Goal: Task Accomplishment & Management: Use online tool/utility

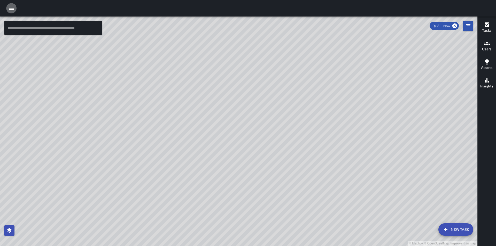
click at [9, 10] on icon "button" at bounding box center [11, 8] width 6 height 6
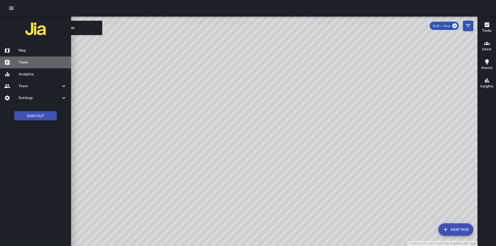
click at [27, 62] on h6 "Tasks" at bounding box center [43, 63] width 48 height 6
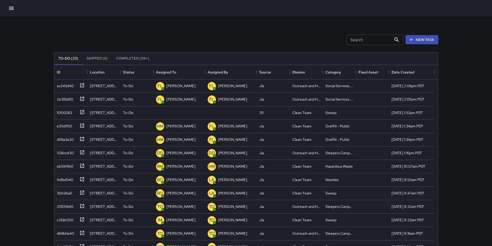
scroll to position [215, 380]
click at [62, 113] on div "10100263" at bounding box center [63, 111] width 17 height 7
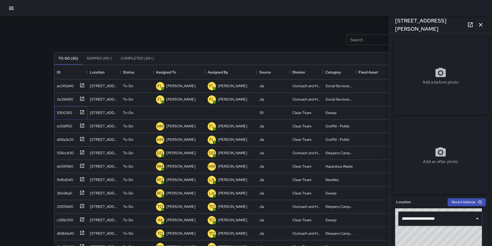
type input "**********"
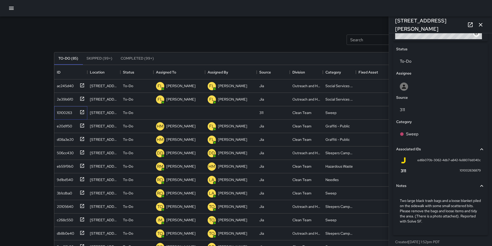
scroll to position [238, 0]
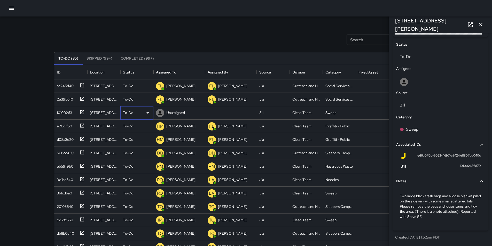
click at [148, 113] on icon at bounding box center [148, 113] width 6 height 6
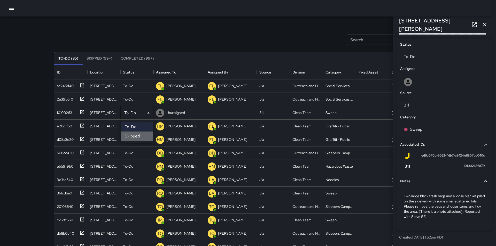
click at [140, 138] on li "Skipped" at bounding box center [137, 136] width 33 height 9
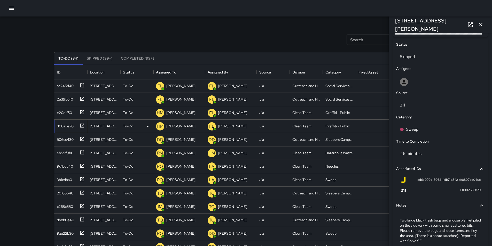
click at [63, 126] on div "d08a3e20" at bounding box center [64, 125] width 19 height 7
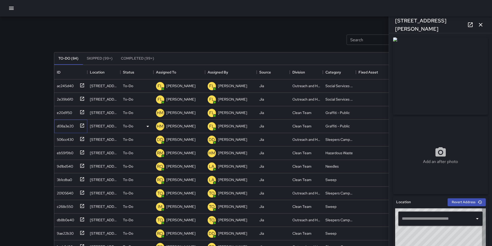
type input "**********"
click at [482, 26] on icon "button" at bounding box center [481, 25] width 4 height 4
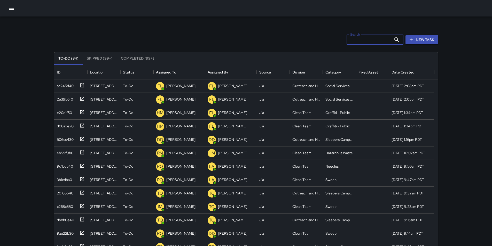
click at [383, 39] on input "Search" at bounding box center [368, 40] width 45 height 10
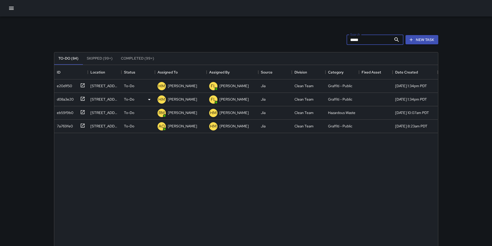
type input "*****"
click at [66, 102] on div "d08a3e20" at bounding box center [70, 98] width 30 height 9
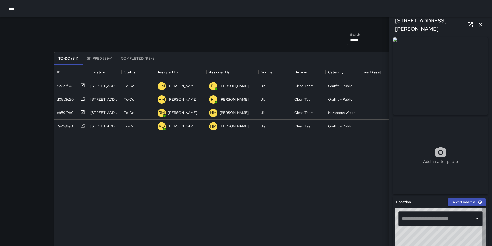
type input "**********"
click at [362, 41] on input "*****" at bounding box center [368, 40] width 45 height 10
type input "*"
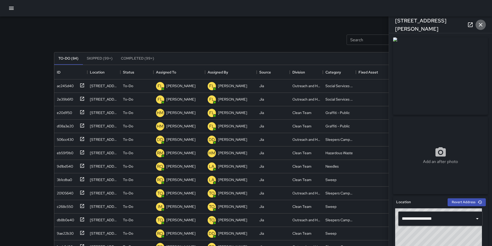
click at [479, 23] on icon "button" at bounding box center [480, 25] width 6 height 6
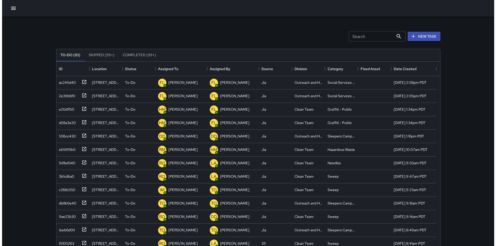
scroll to position [0, 0]
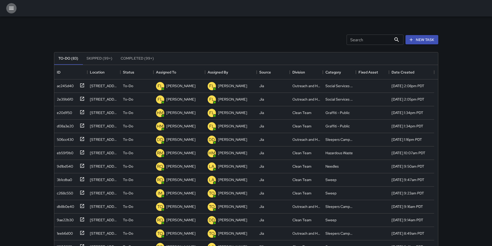
click at [14, 9] on icon "button" at bounding box center [11, 8] width 6 height 6
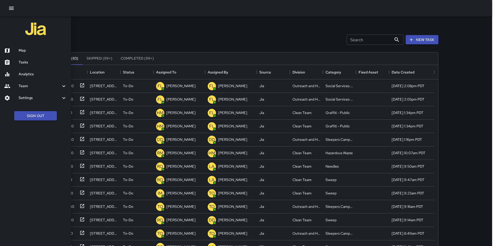
click at [36, 51] on h6 "Map" at bounding box center [43, 51] width 48 height 6
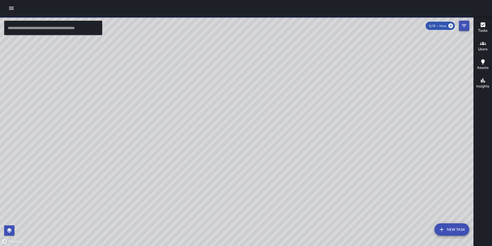
click at [466, 27] on icon "Filters" at bounding box center [463, 25] width 5 height 3
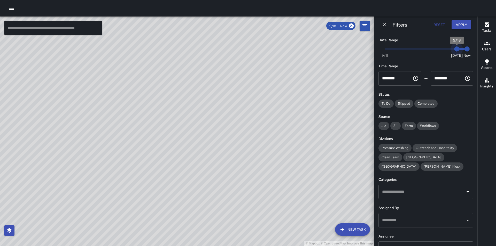
type input "*"
drag, startPoint x: 451, startPoint y: 50, endPoint x: 445, endPoint y: 50, distance: 5.4
click at [445, 50] on span "9/17" at bounding box center [445, 48] width 5 height 5
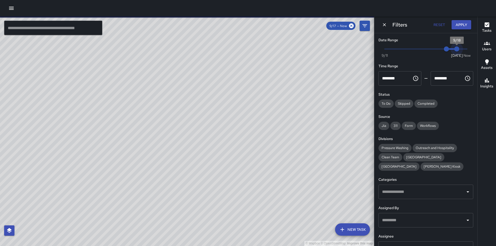
drag, startPoint x: 463, startPoint y: 49, endPoint x: 453, endPoint y: 49, distance: 9.8
click at [453, 49] on span "Now Today 9/11 9/17 9/18" at bounding box center [425, 49] width 82 height 8
type input "*"
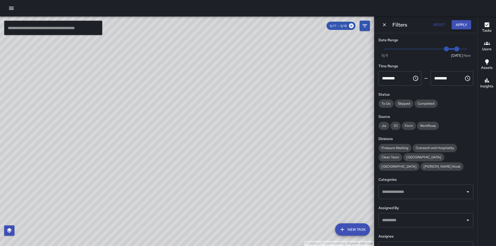
click at [464, 27] on button "Apply" at bounding box center [461, 25] width 20 height 10
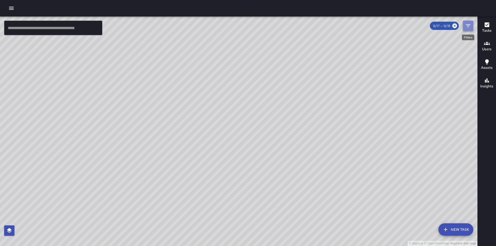
click at [467, 24] on icon "Filters" at bounding box center [468, 26] width 6 height 6
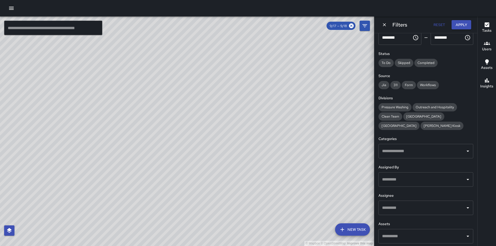
scroll to position [41, 0]
click at [423, 179] on input "text" at bounding box center [421, 179] width 82 height 10
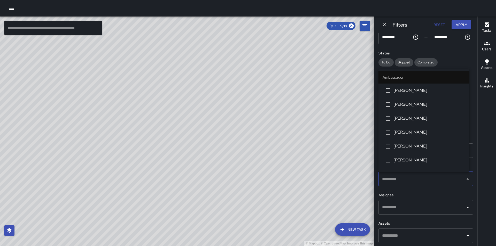
click at [413, 203] on input "text" at bounding box center [421, 208] width 82 height 10
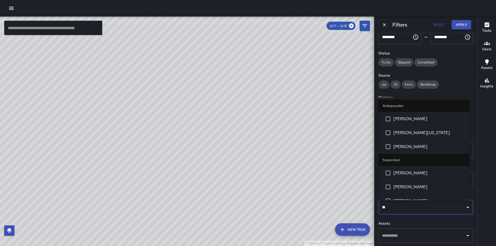
type input "***"
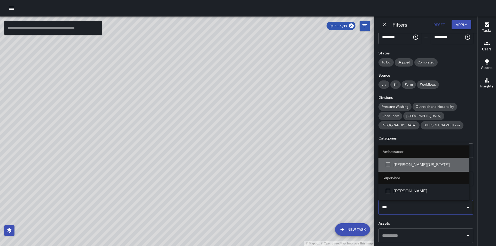
click at [426, 165] on span "Leonard Washington" at bounding box center [429, 165] width 72 height 6
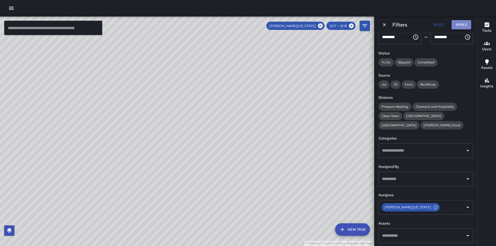
click at [458, 25] on button "Apply" at bounding box center [461, 25] width 20 height 10
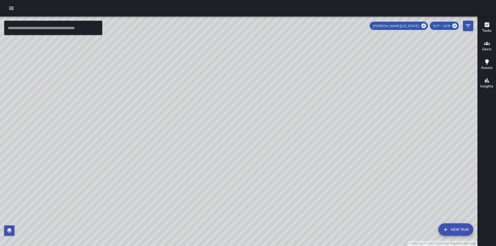
click at [489, 25] on icon "button" at bounding box center [486, 25] width 6 height 6
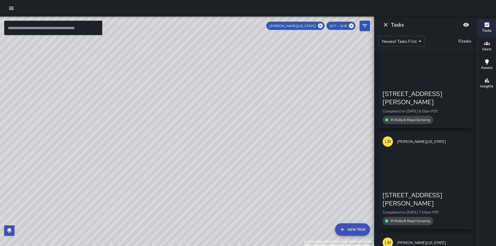
scroll to position [1193, 0]
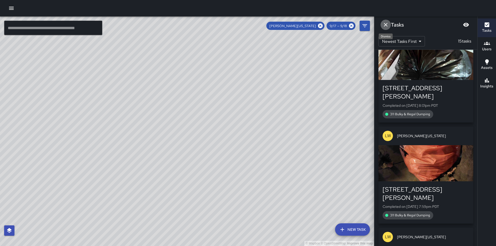
click at [386, 23] on icon "Dismiss" at bounding box center [385, 25] width 6 height 6
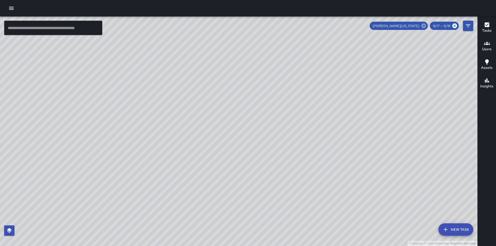
click at [424, 25] on icon at bounding box center [423, 25] width 5 height 5
click at [468, 27] on icon "Filters" at bounding box center [467, 25] width 5 height 3
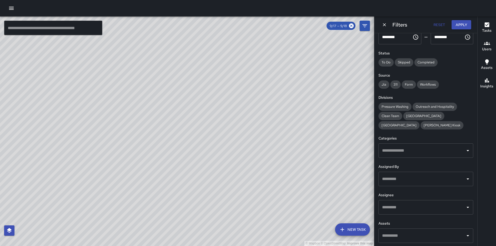
click at [420, 209] on input "text" at bounding box center [421, 208] width 82 height 10
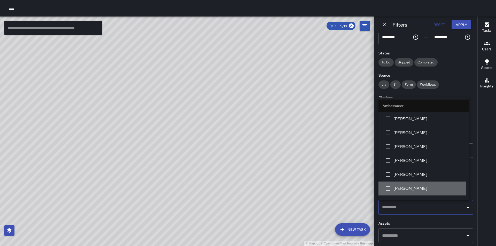
click at [412, 188] on span "[PERSON_NAME]" at bounding box center [429, 189] width 72 height 6
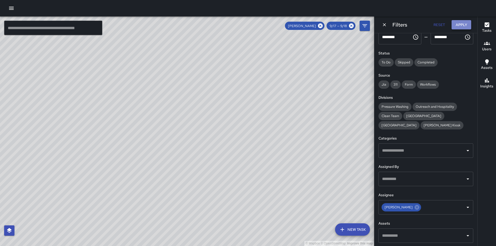
click at [465, 22] on button "Apply" at bounding box center [461, 25] width 20 height 10
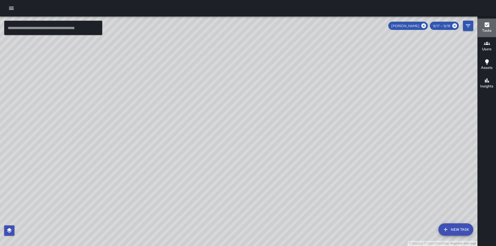
click at [488, 27] on icon "button" at bounding box center [486, 24] width 5 height 5
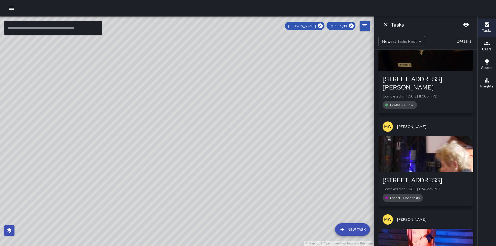
scroll to position [0, 0]
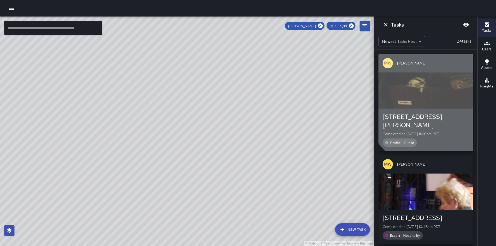
click at [445, 92] on div "button" at bounding box center [425, 91] width 95 height 36
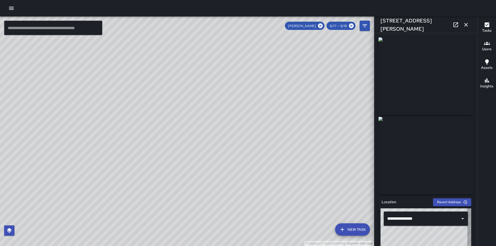
type input "**********"
click at [456, 26] on icon at bounding box center [455, 25] width 6 height 6
click at [467, 25] on icon "button" at bounding box center [466, 25] width 6 height 6
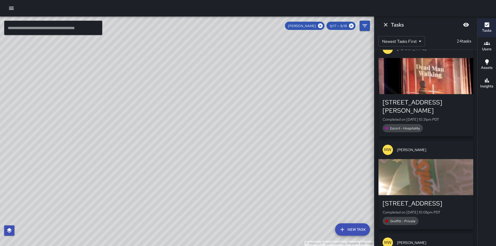
scroll to position [320, 0]
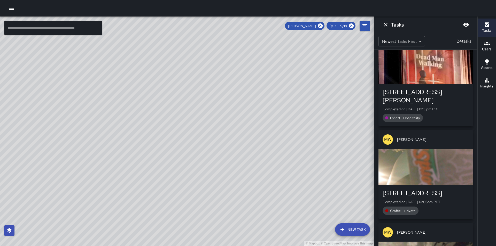
click at [346, 186] on div "© Mapbox © OpenStreetMap Improve this map" at bounding box center [187, 132] width 374 height 230
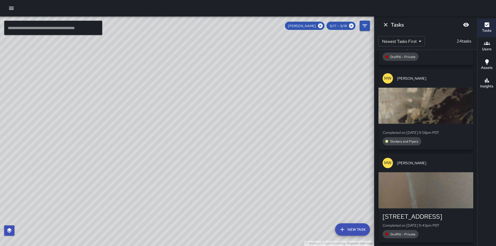
scroll to position [475, 0]
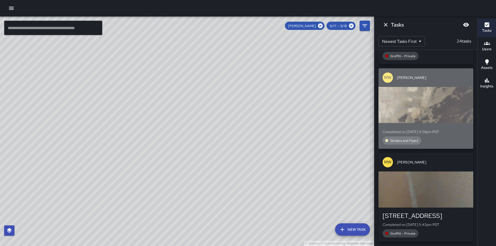
click at [445, 87] on div "button" at bounding box center [425, 105] width 95 height 36
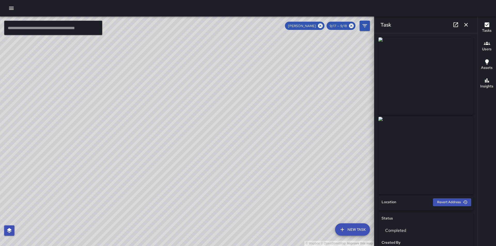
click at [467, 24] on icon "button" at bounding box center [466, 25] width 6 height 6
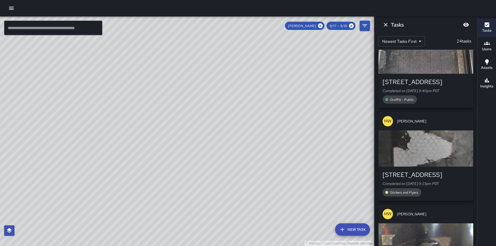
scroll to position [712, 0]
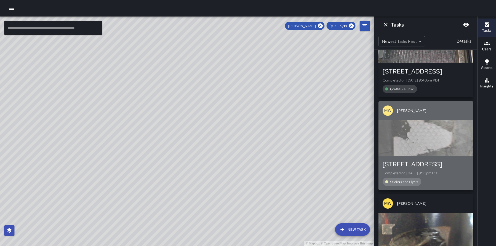
click at [438, 121] on div "button" at bounding box center [425, 138] width 95 height 36
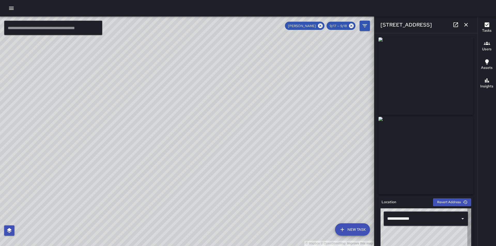
type input "**********"
click at [465, 27] on icon "button" at bounding box center [466, 25] width 6 height 6
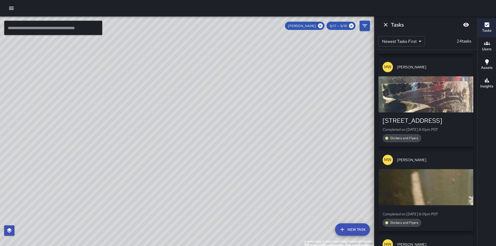
scroll to position [1597, 0]
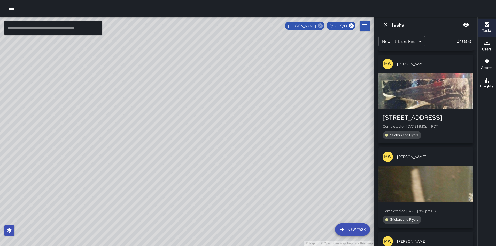
click at [321, 27] on icon at bounding box center [320, 26] width 6 height 6
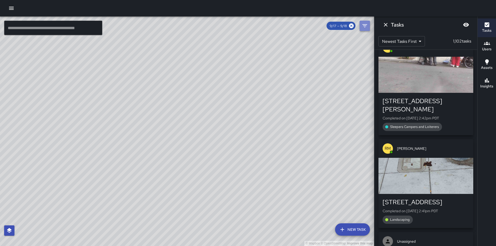
click at [364, 25] on icon "Filters" at bounding box center [364, 26] width 6 height 6
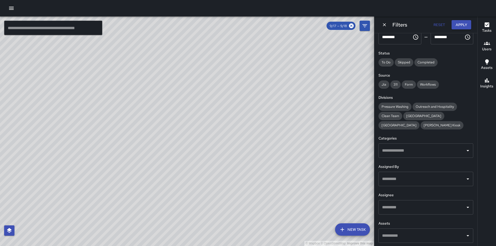
click at [398, 208] on input "text" at bounding box center [421, 208] width 82 height 10
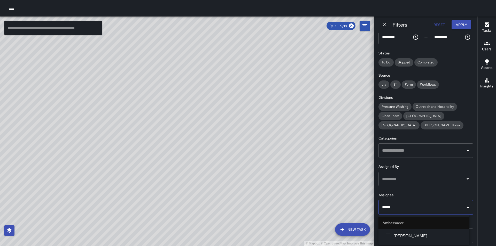
type input "******"
click at [411, 237] on span "Thomas Lindsey" at bounding box center [429, 236] width 72 height 6
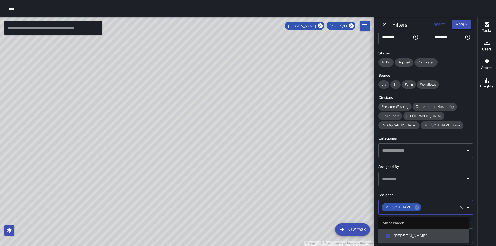
scroll to position [1391, 0]
click at [466, 24] on button "Apply" at bounding box center [461, 25] width 20 height 10
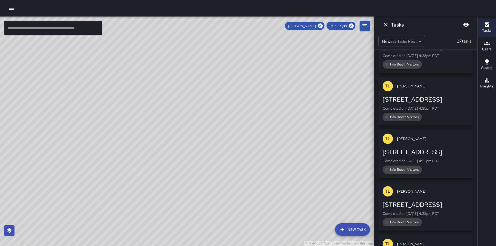
scroll to position [1231, 0]
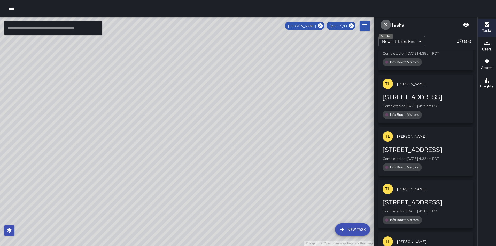
click at [385, 24] on icon "Dismiss" at bounding box center [385, 25] width 6 height 6
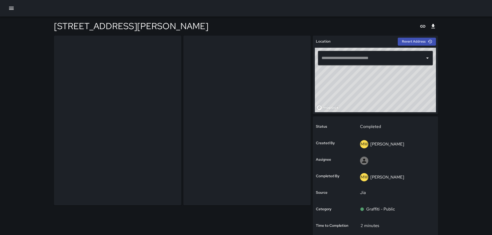
type input "**********"
